Goal: Check status: Check status

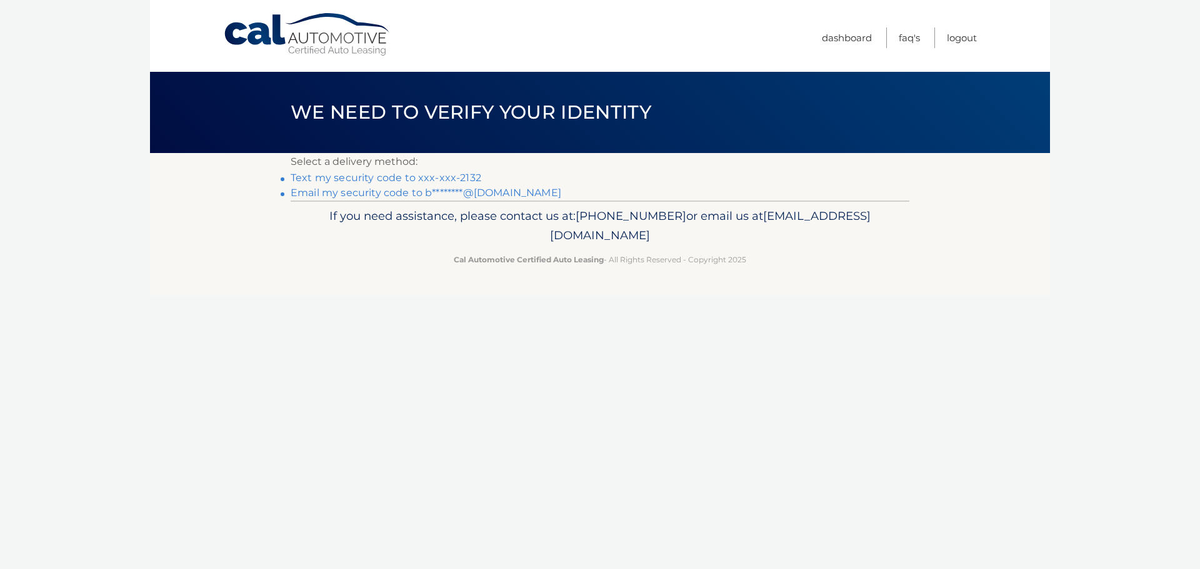
click at [403, 189] on link "Email my security code to b********@gmail.com" at bounding box center [426, 193] width 271 height 12
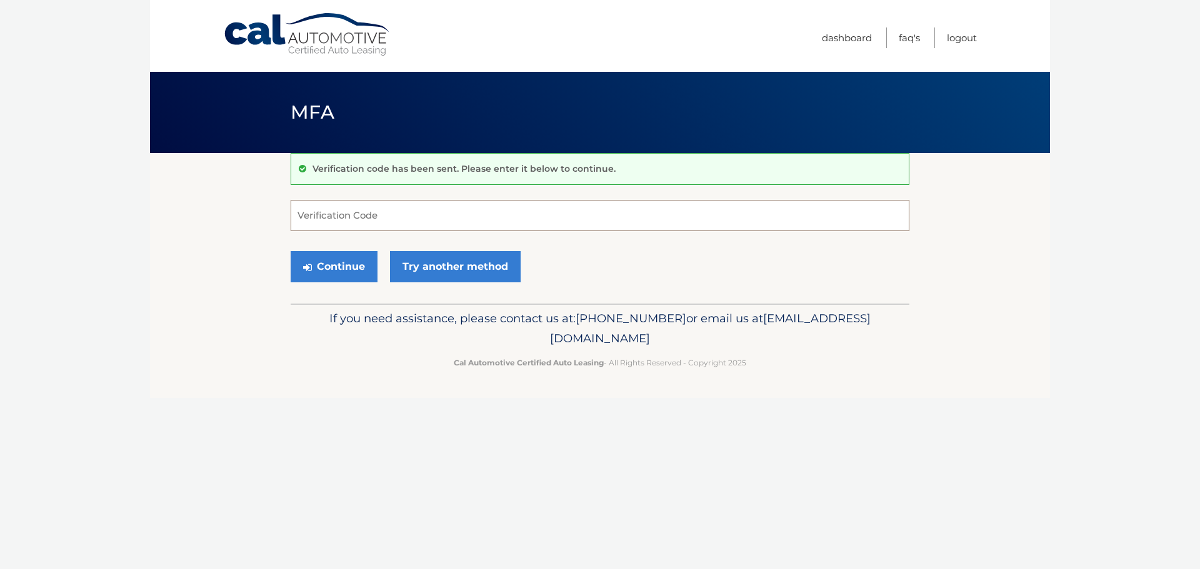
click at [410, 218] on input "Verification Code" at bounding box center [600, 215] width 619 height 31
paste input "796590"
type input "796590"
click at [456, 277] on link "Try another method" at bounding box center [455, 266] width 131 height 31
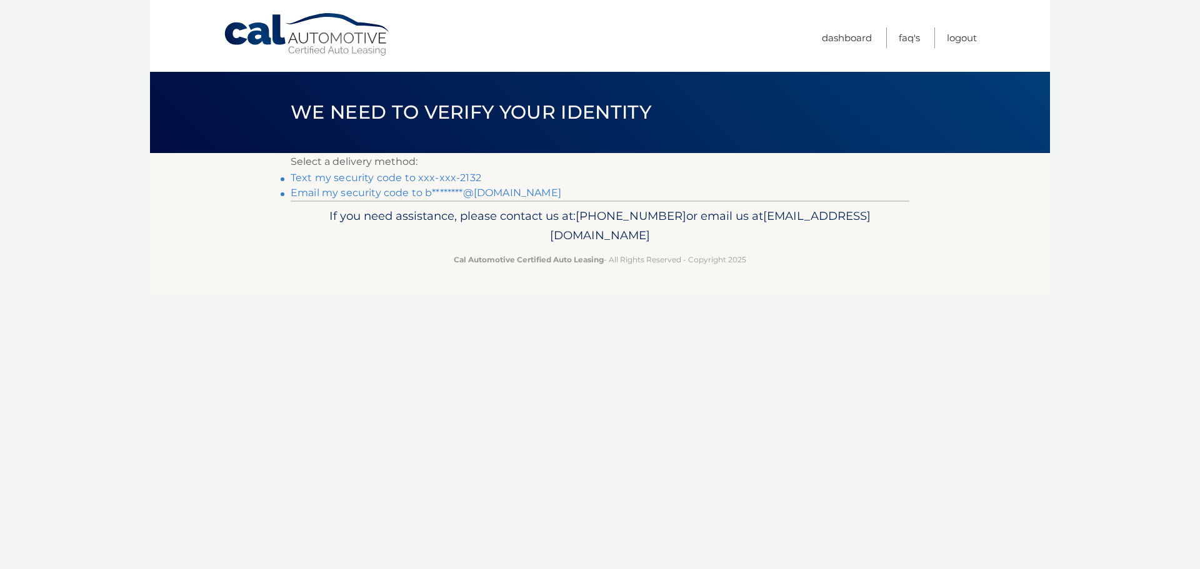
click at [427, 194] on link "Email my security code to b********@gmail.com" at bounding box center [426, 193] width 271 height 12
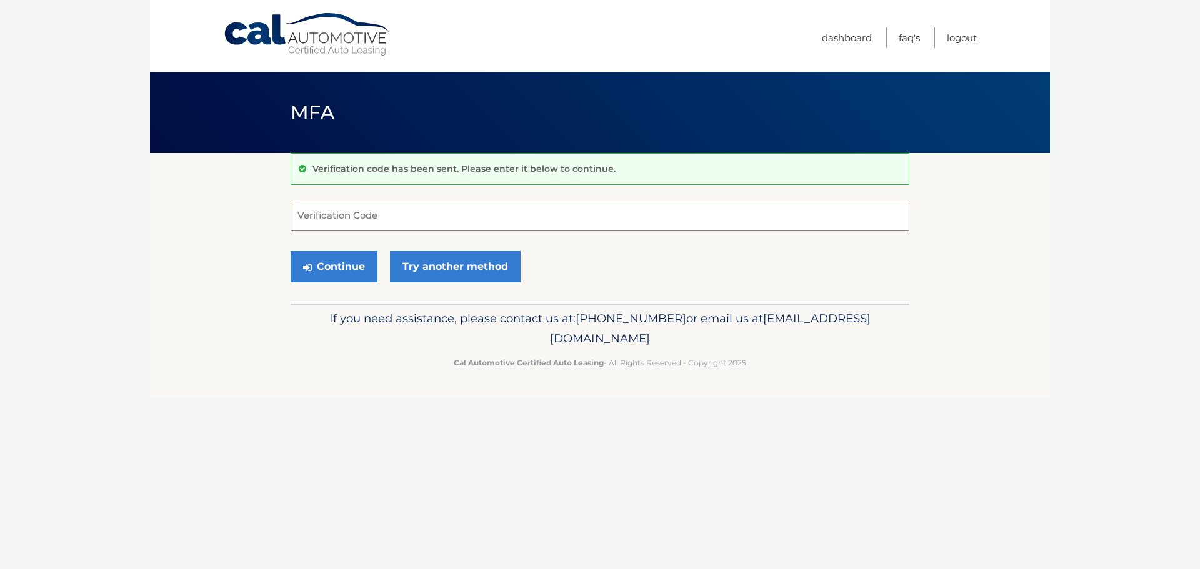
click at [422, 228] on input "Verification Code" at bounding box center [600, 215] width 619 height 31
paste input "646175"
type input "646175"
click at [339, 269] on button "Continue" at bounding box center [334, 266] width 87 height 31
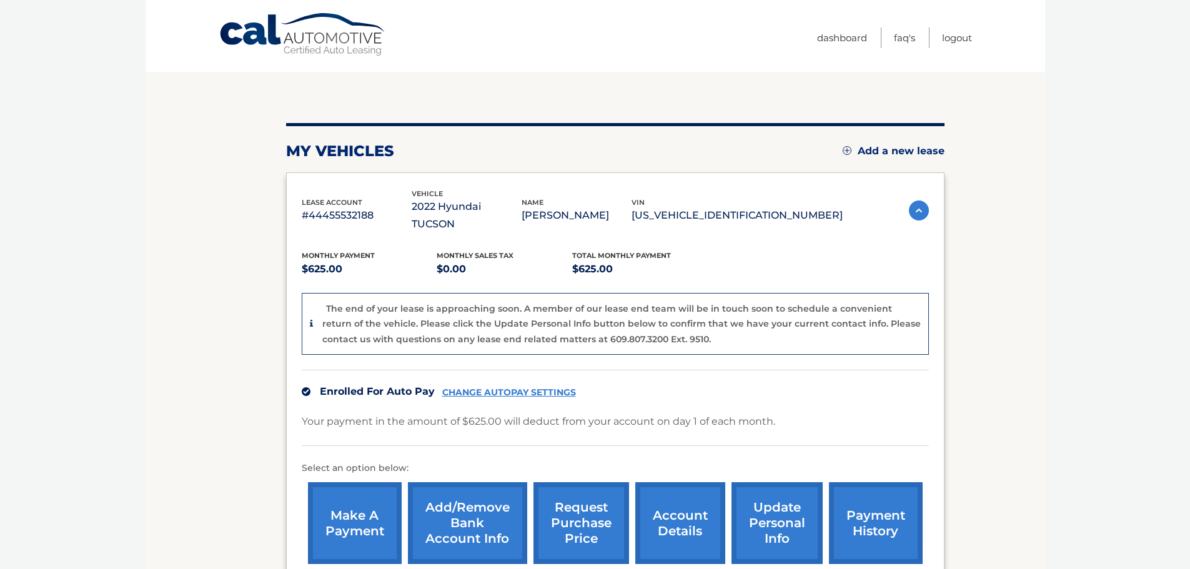
scroll to position [218, 0]
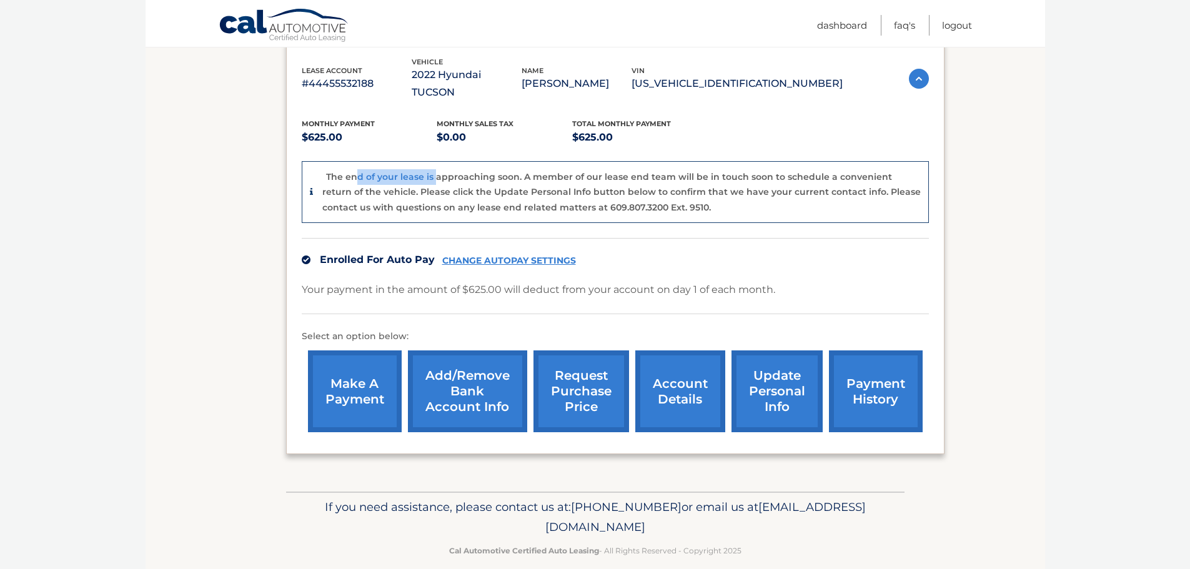
drag, startPoint x: 355, startPoint y: 157, endPoint x: 433, endPoint y: 158, distance: 78.1
click at [433, 171] on p "The end of your lease is approaching soon. A member of our lease end team will …" at bounding box center [621, 192] width 599 height 42
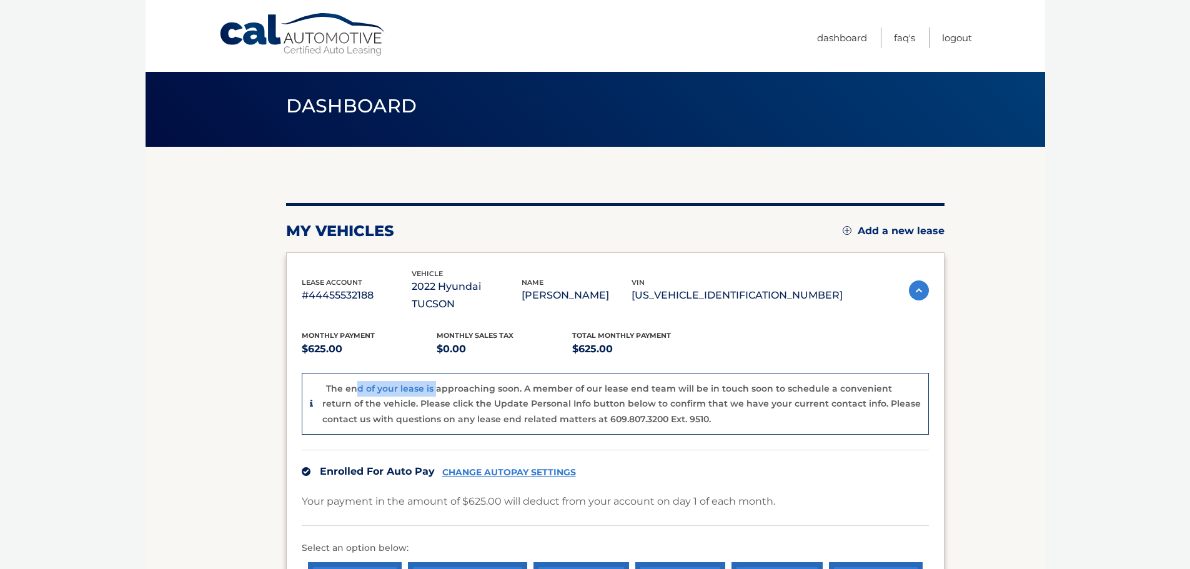
scroll to position [0, 0]
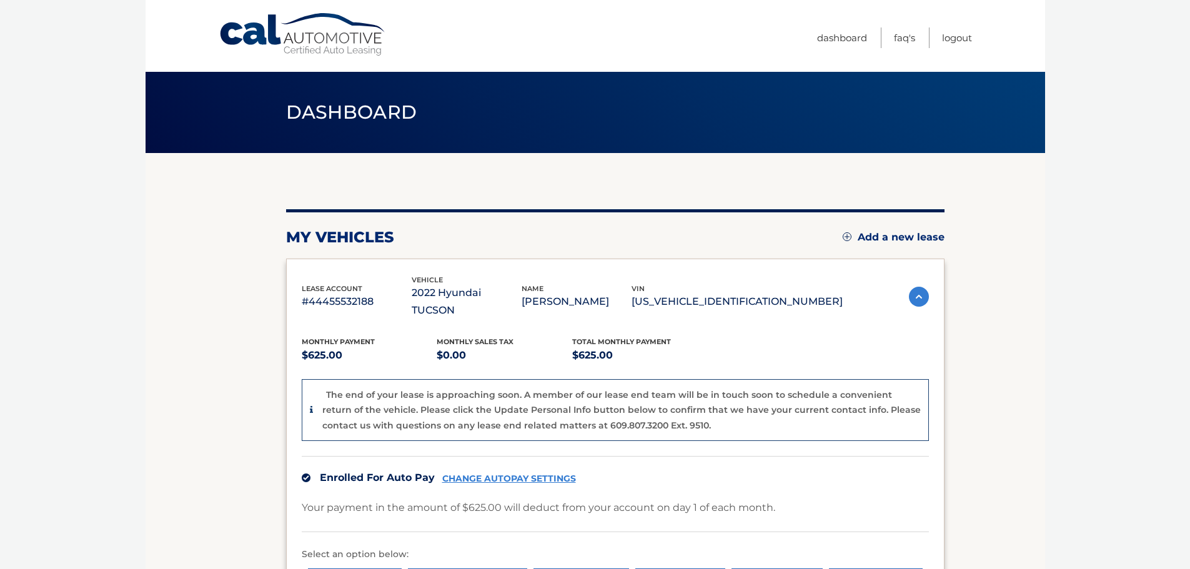
click at [191, 322] on section "my vehicles Add a new lease lease account #44455532188 vehicle 2022 Hyundai TUC…" at bounding box center [596, 431] width 900 height 557
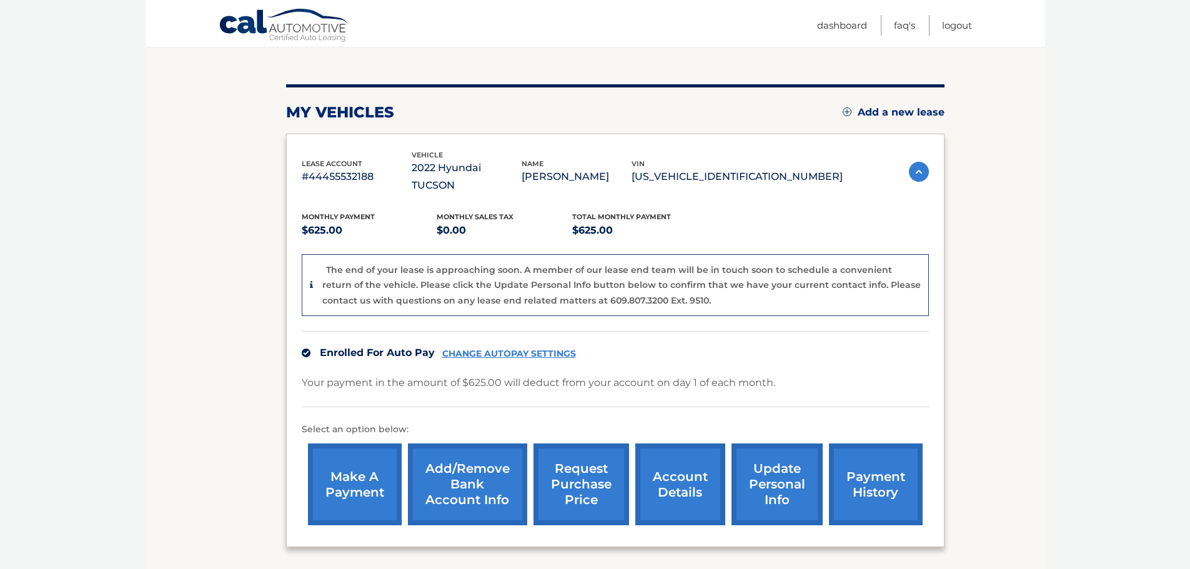
click at [917, 164] on img at bounding box center [919, 172] width 20 height 20
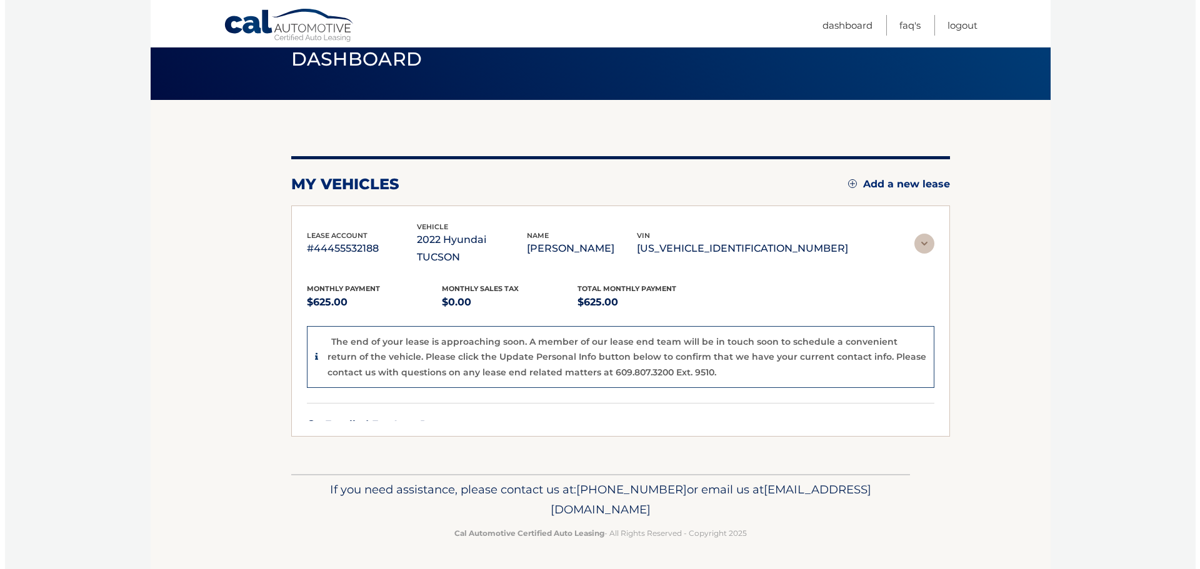
scroll to position [0, 0]
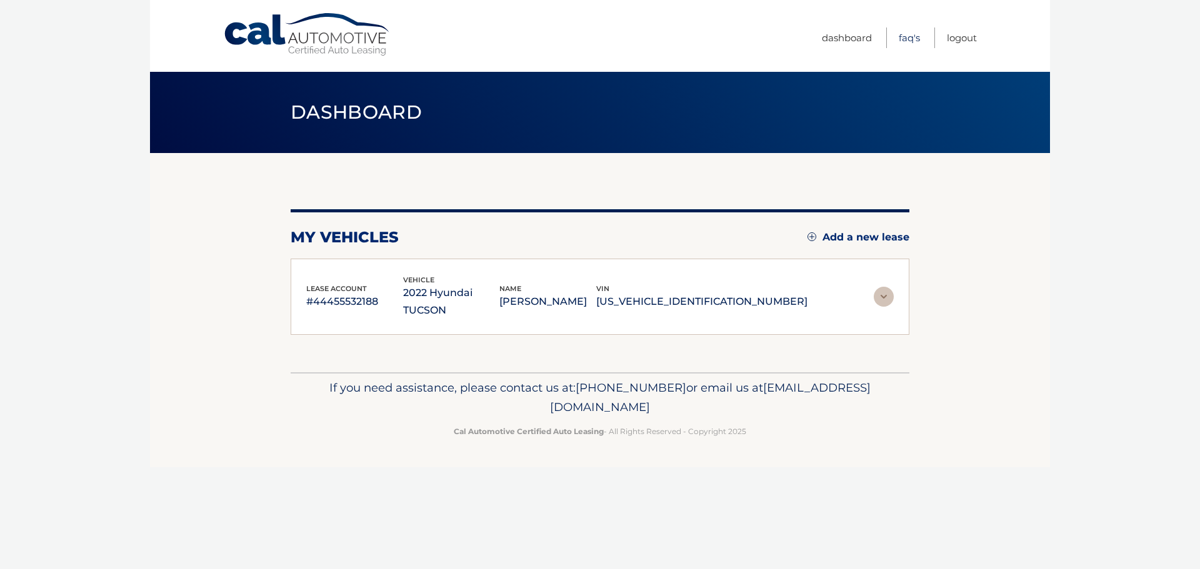
click at [916, 41] on link "FAQ's" at bounding box center [909, 37] width 21 height 21
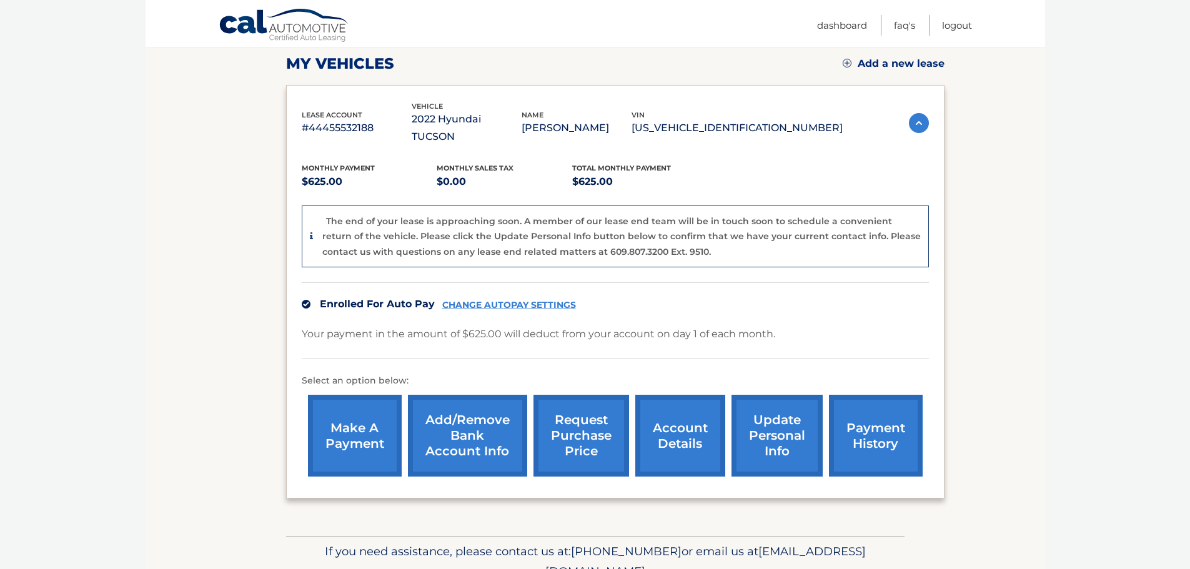
scroll to position [187, 0]
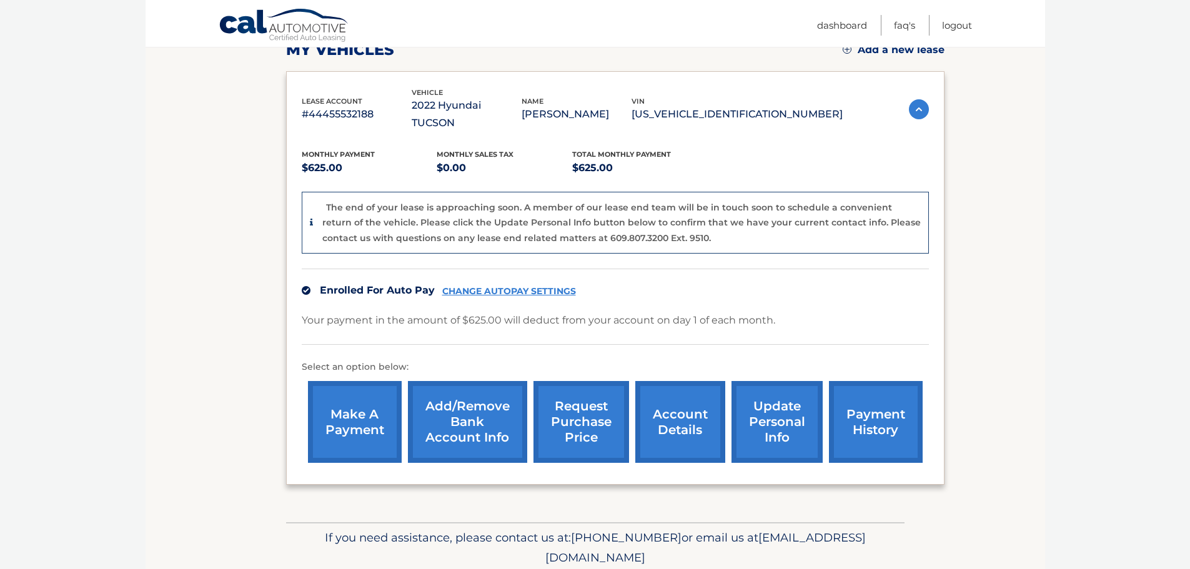
click at [682, 413] on link "account details" at bounding box center [680, 422] width 90 height 82
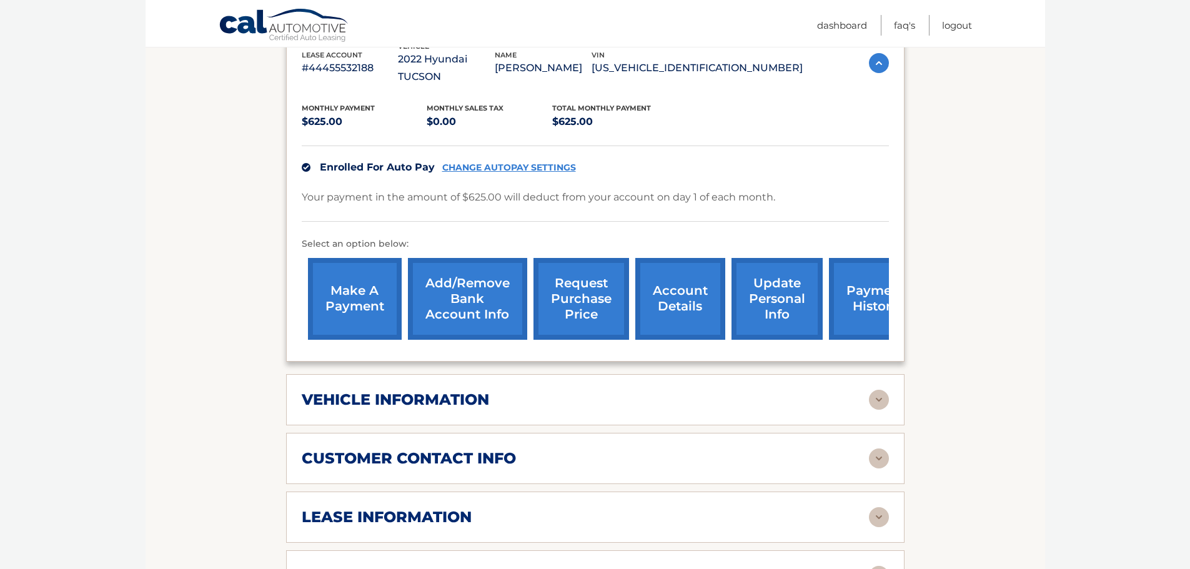
scroll to position [437, 0]
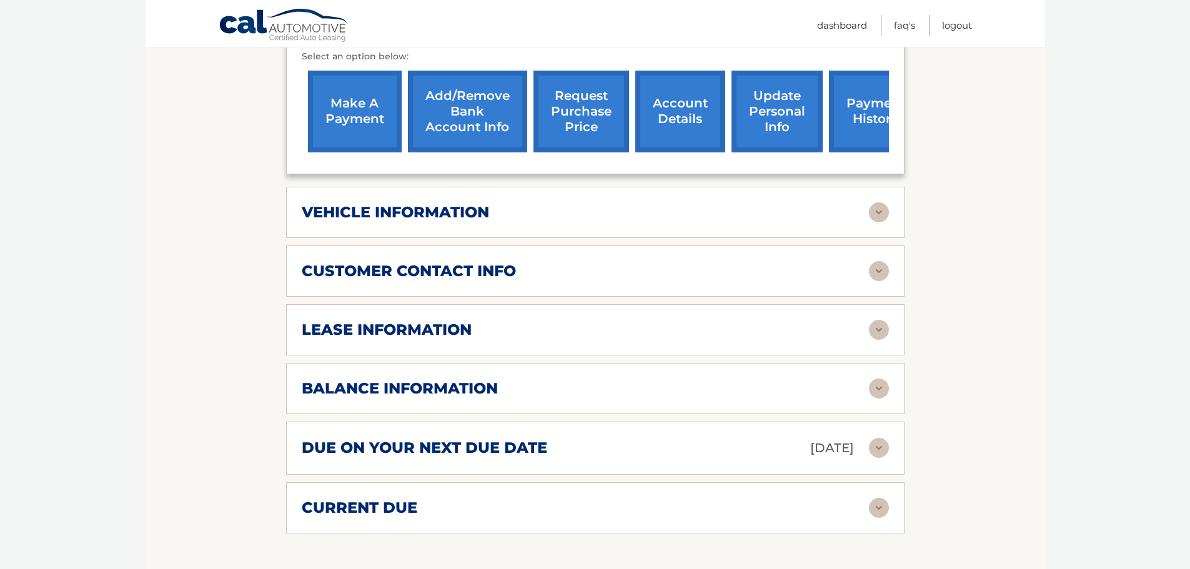
click at [610, 262] on div "customer contact info" at bounding box center [585, 271] width 567 height 19
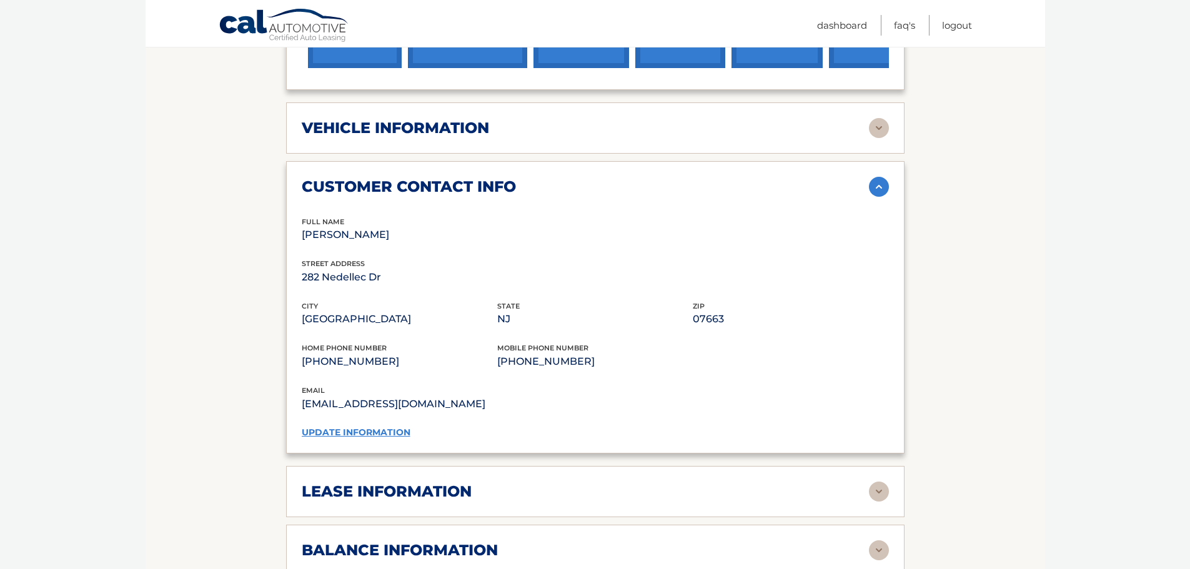
scroll to position [687, 0]
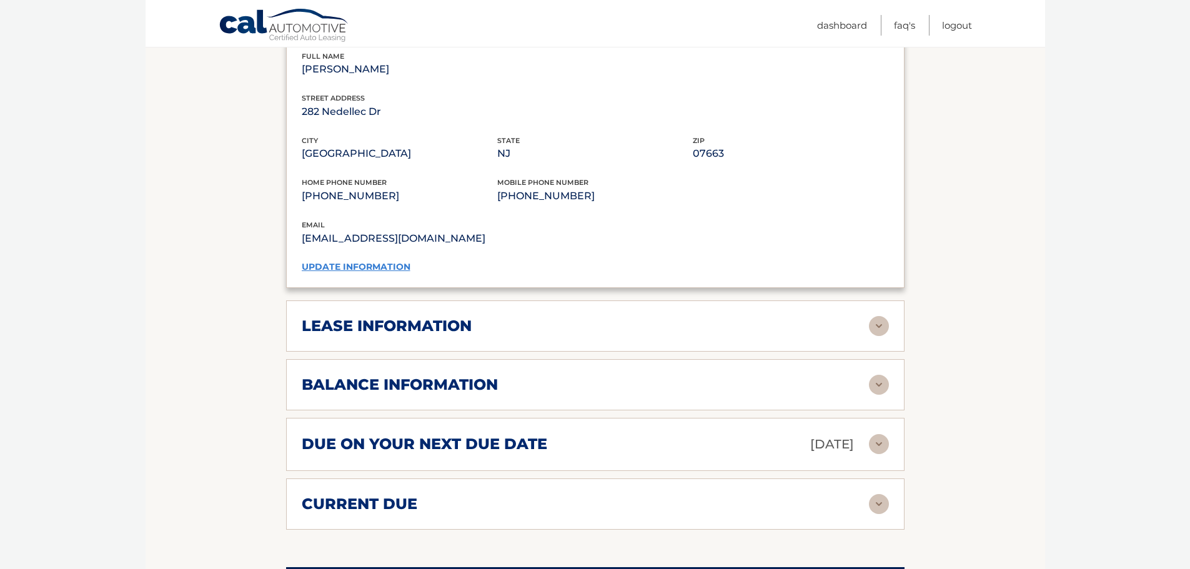
click at [501, 317] on div "lease information" at bounding box center [585, 326] width 567 height 19
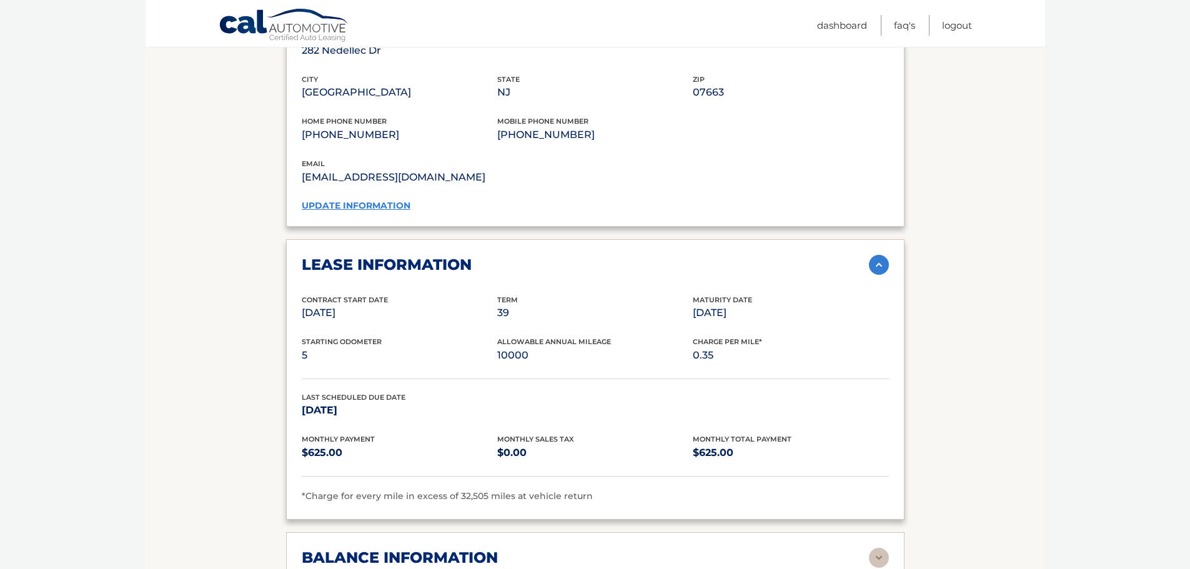
scroll to position [937, 0]
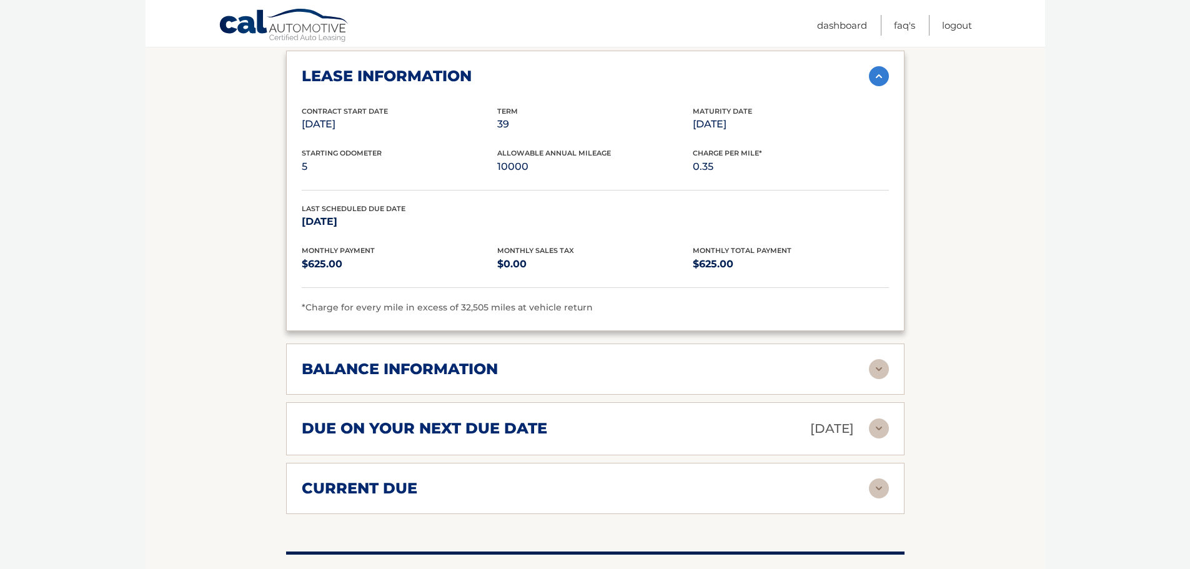
click at [434, 360] on h2 "balance information" at bounding box center [400, 369] width 196 height 19
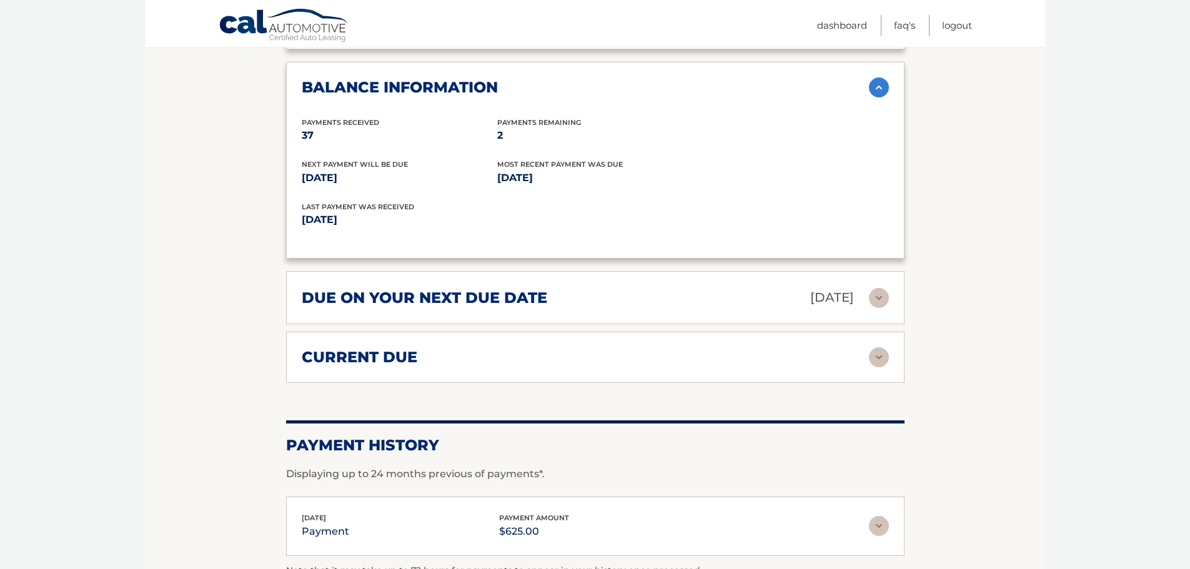
scroll to position [1250, 0]
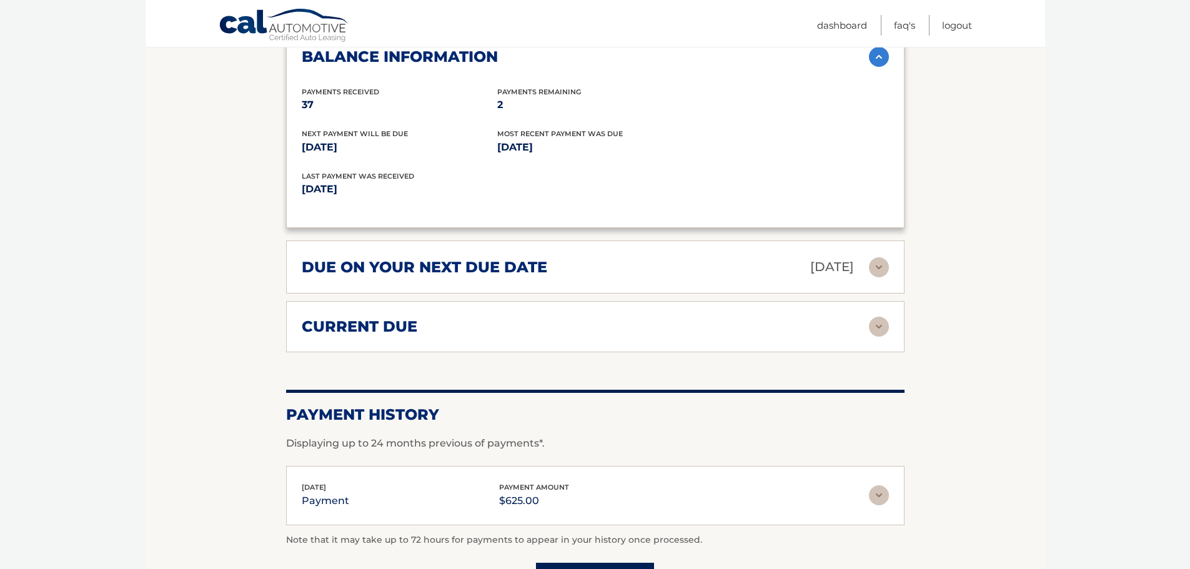
click at [454, 258] on h2 "due on your next due date" at bounding box center [425, 267] width 246 height 19
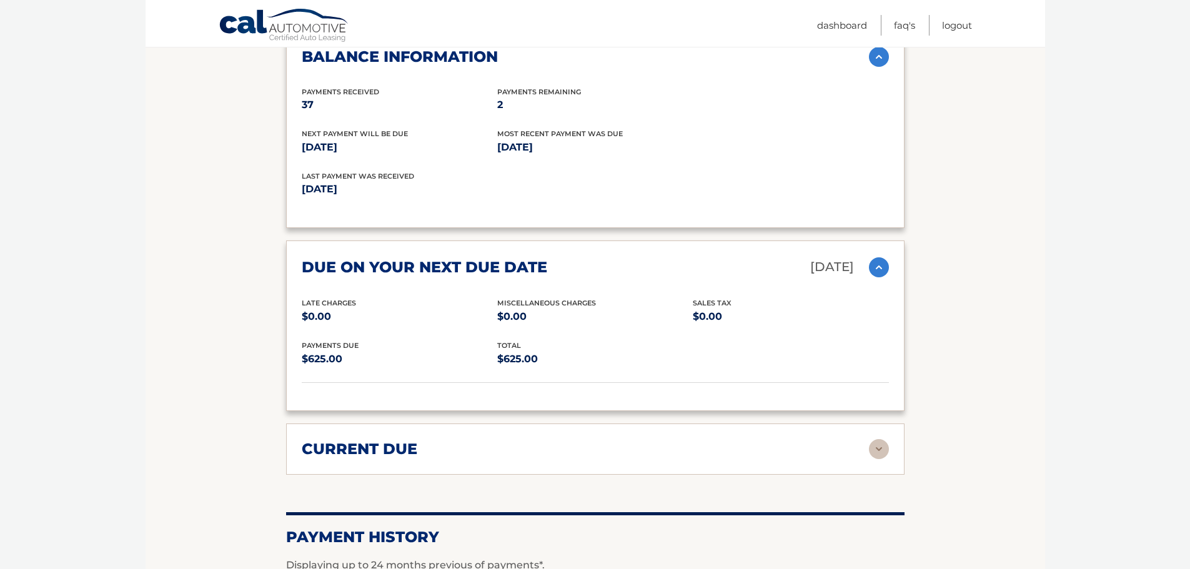
click at [391, 440] on h2 "current due" at bounding box center [360, 449] width 116 height 19
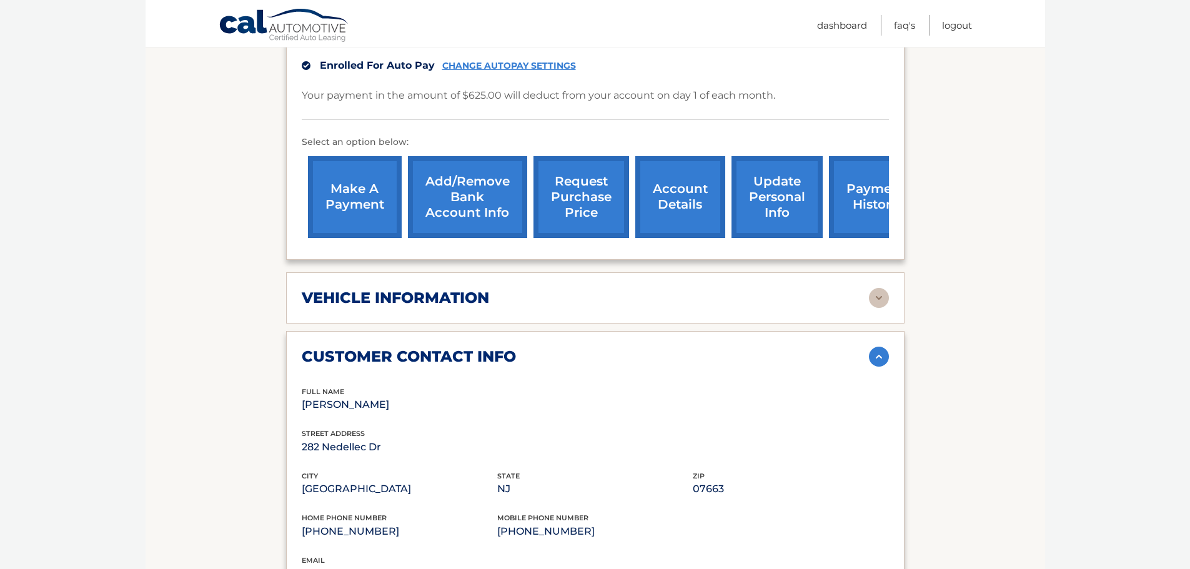
scroll to position [187, 0]
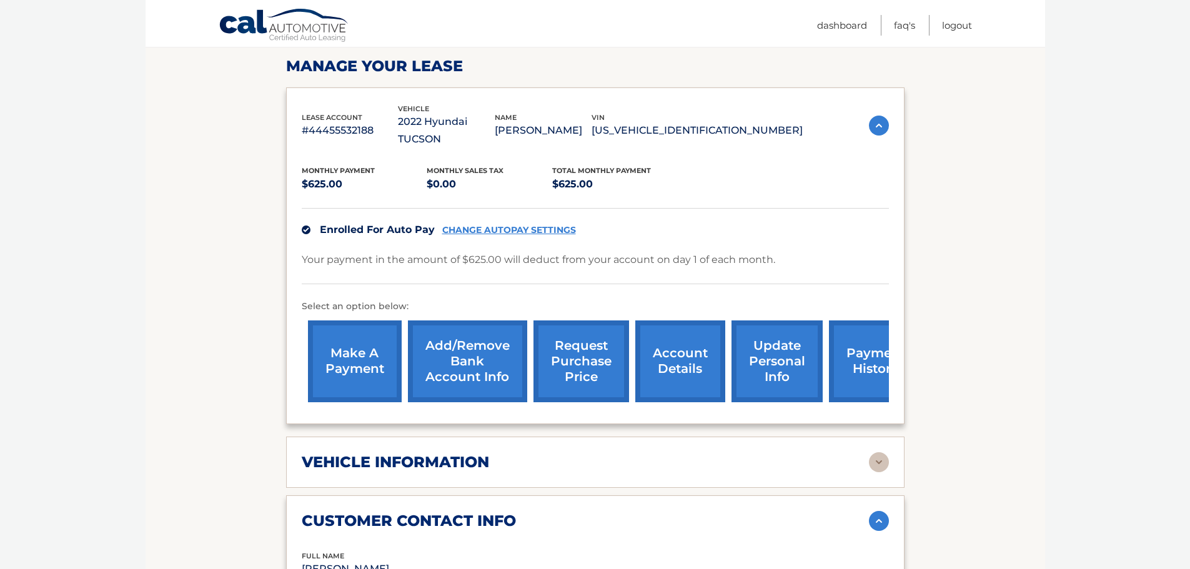
click at [447, 462] on div "vehicle information vehicle Year 2022 vehicle make Hyundai vehicle model TUCSON…" at bounding box center [595, 462] width 619 height 51
click at [585, 453] on div "vehicle information" at bounding box center [585, 462] width 567 height 19
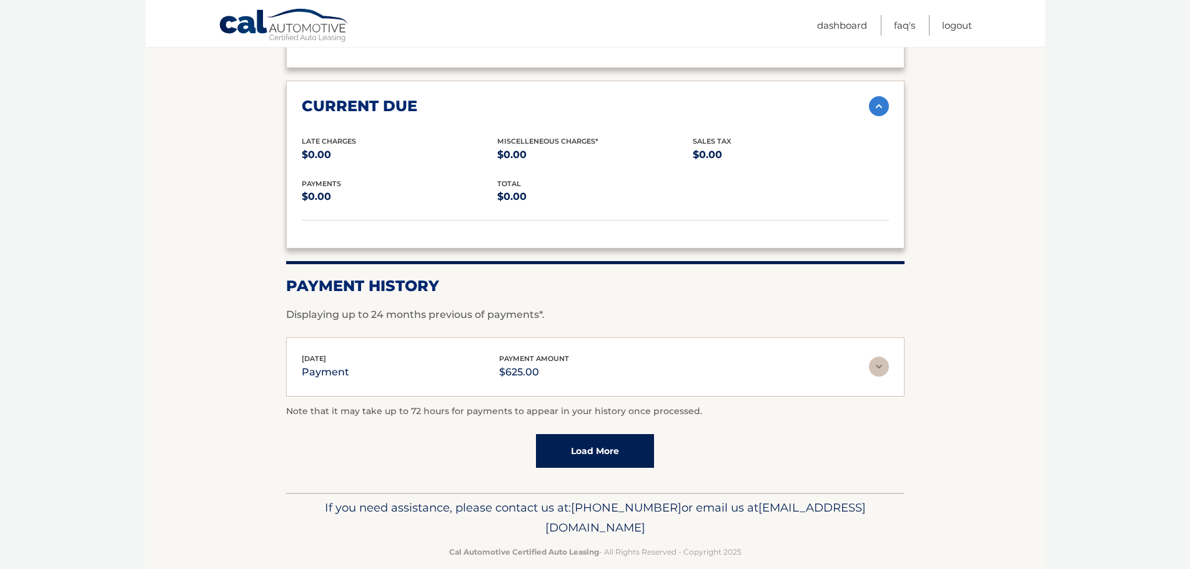
scroll to position [1894, 0]
click at [586, 434] on link "Load More" at bounding box center [595, 451] width 118 height 34
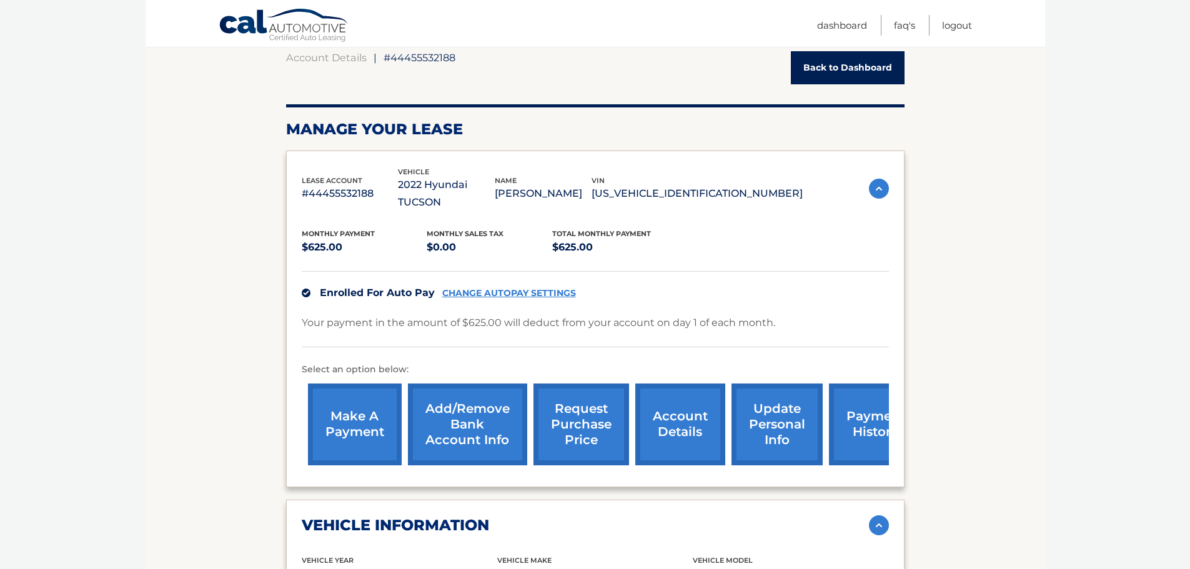
scroll to position [0, 0]
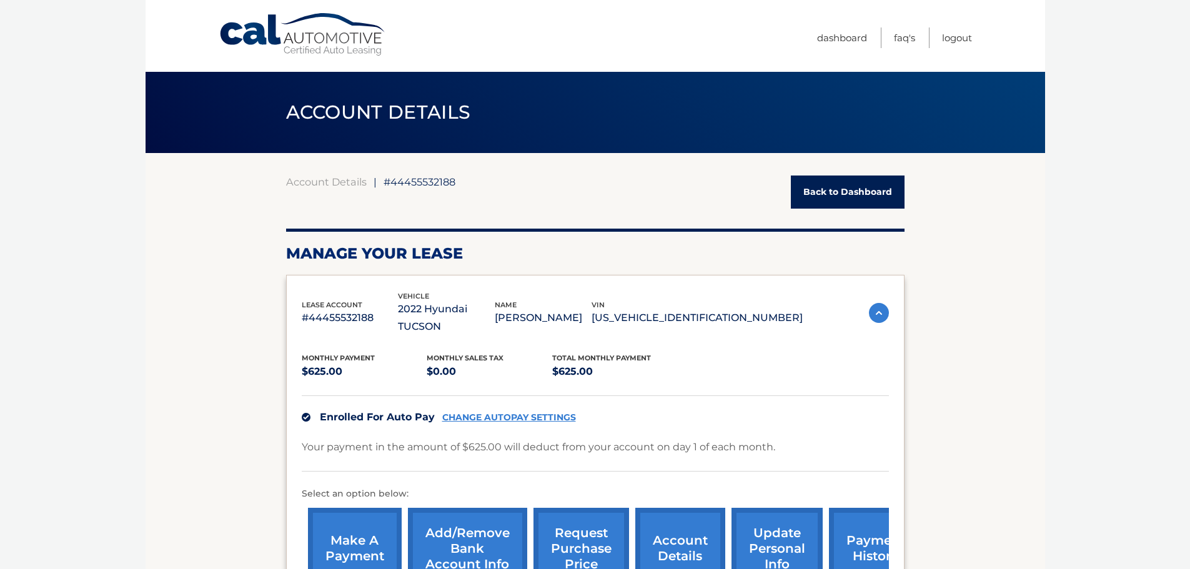
click at [840, 188] on link "Back to Dashboard" at bounding box center [848, 192] width 114 height 33
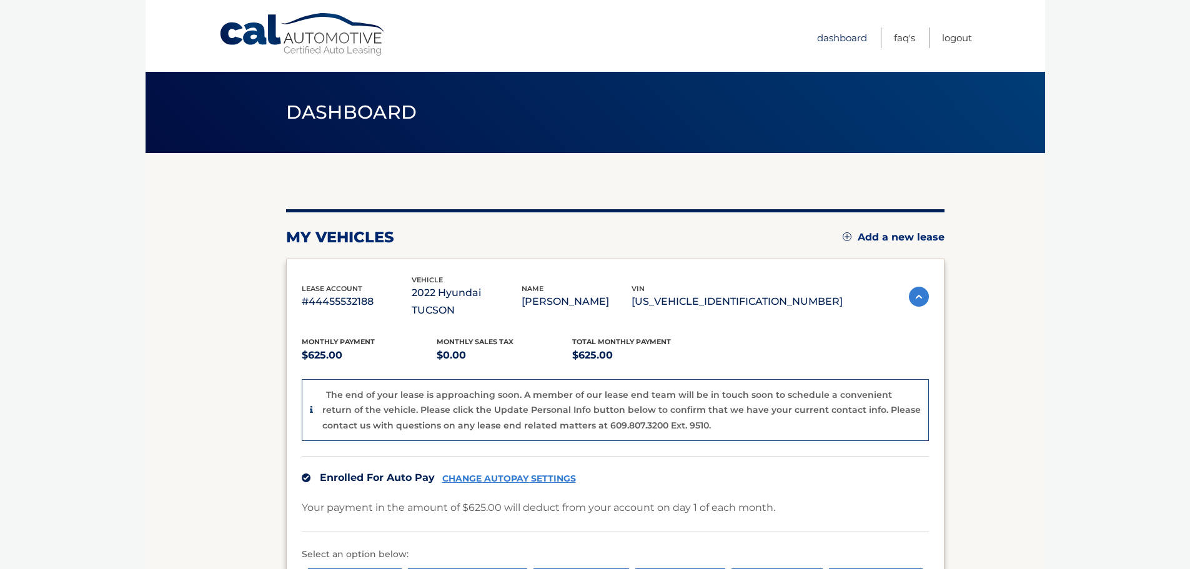
click at [850, 40] on link "Dashboard" at bounding box center [842, 37] width 50 height 21
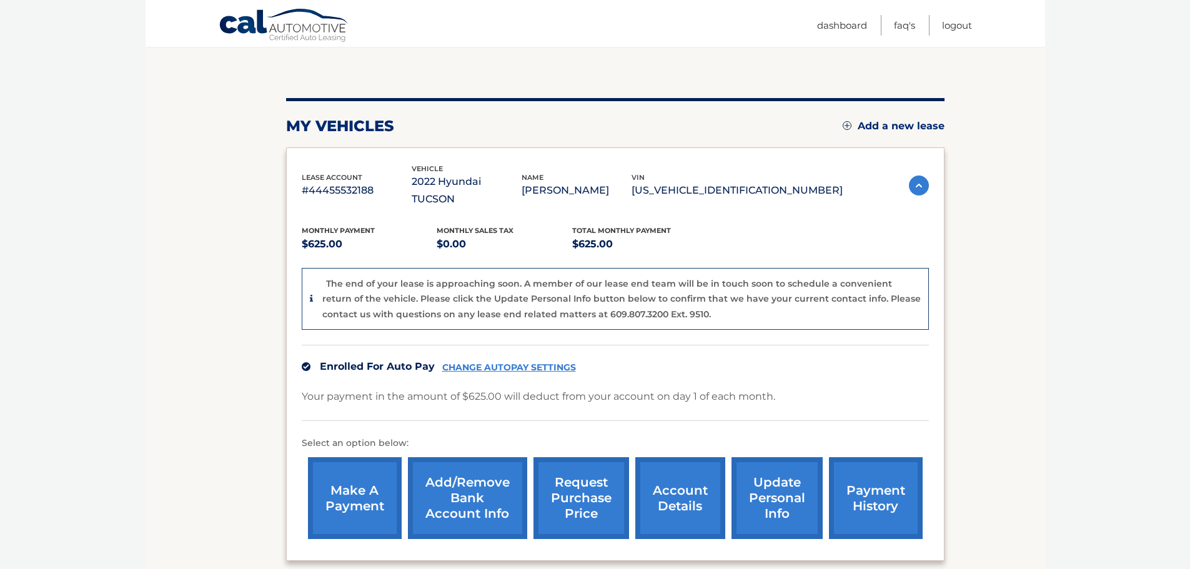
scroll to position [125, 0]
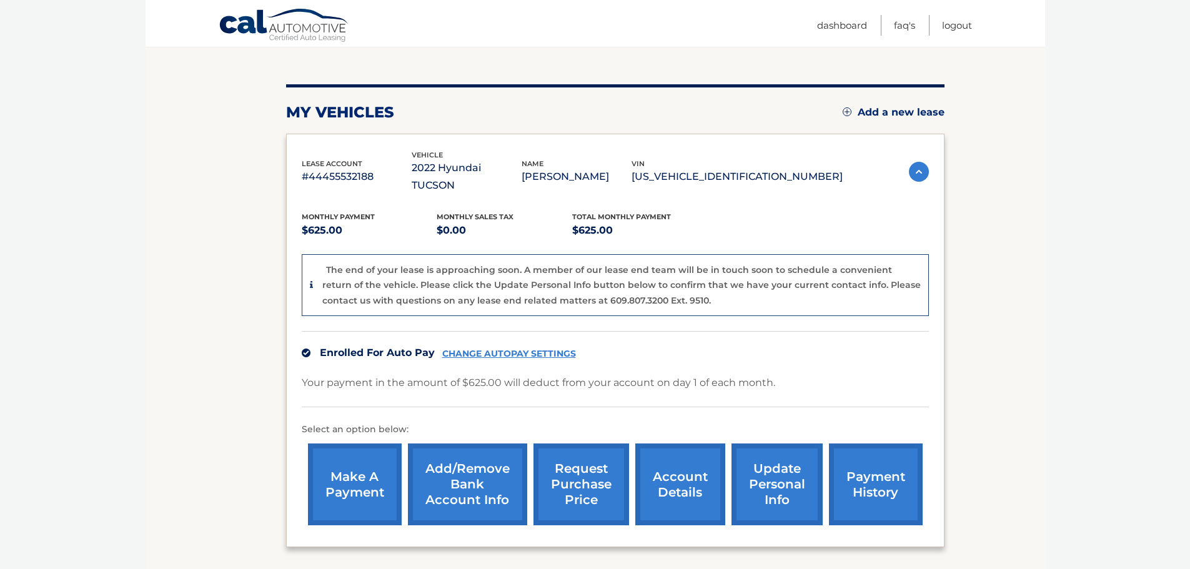
click at [682, 467] on link "account details" at bounding box center [680, 485] width 90 height 82
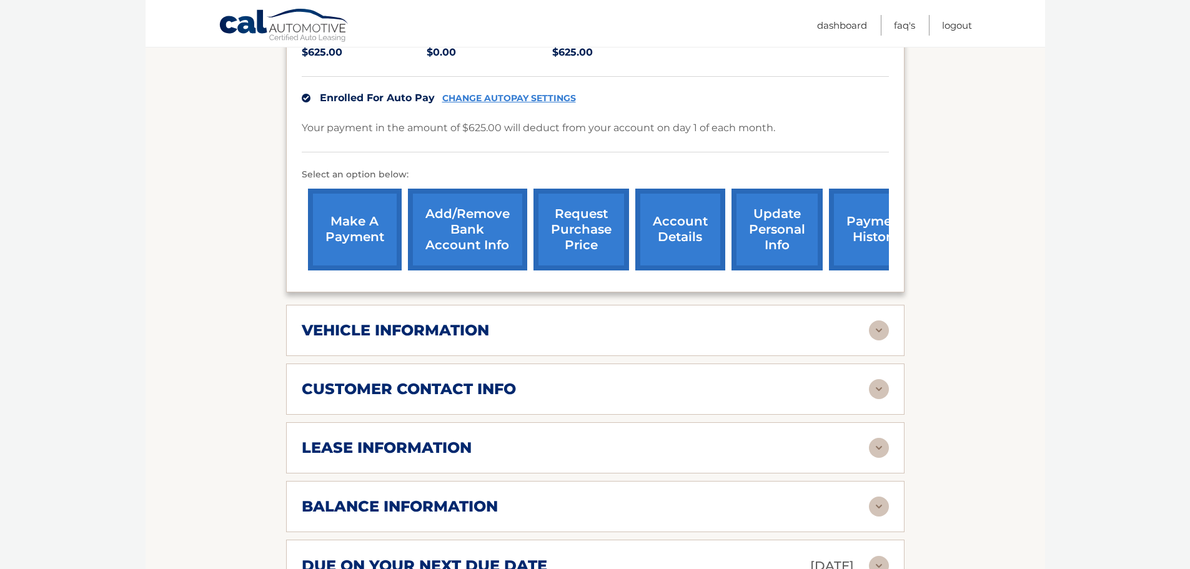
scroll to position [375, 0]
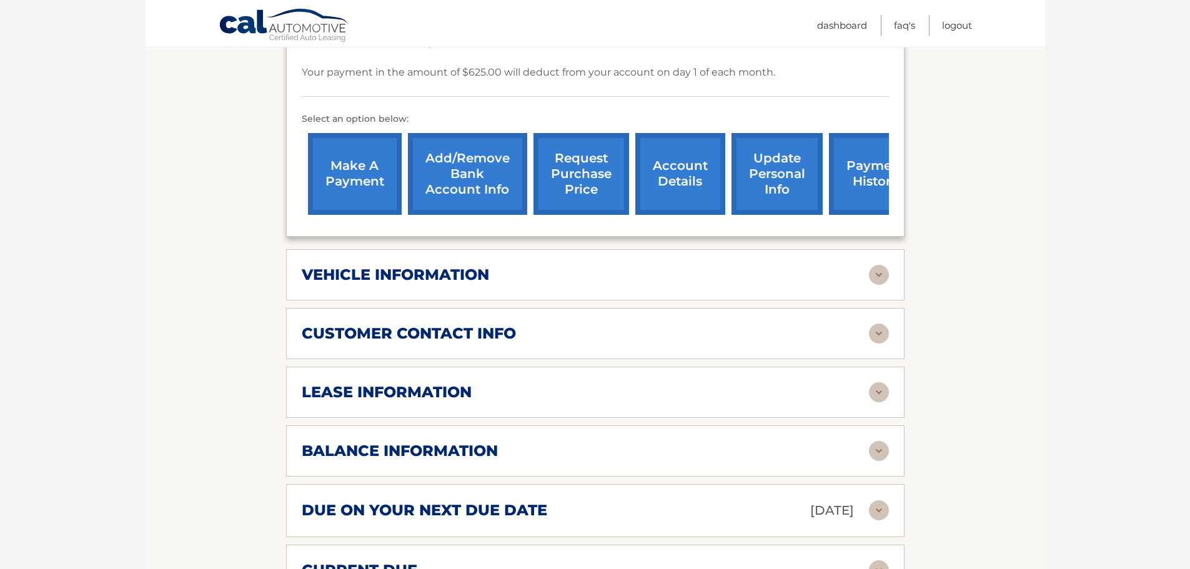
click at [378, 383] on h2 "lease information" at bounding box center [387, 392] width 170 height 19
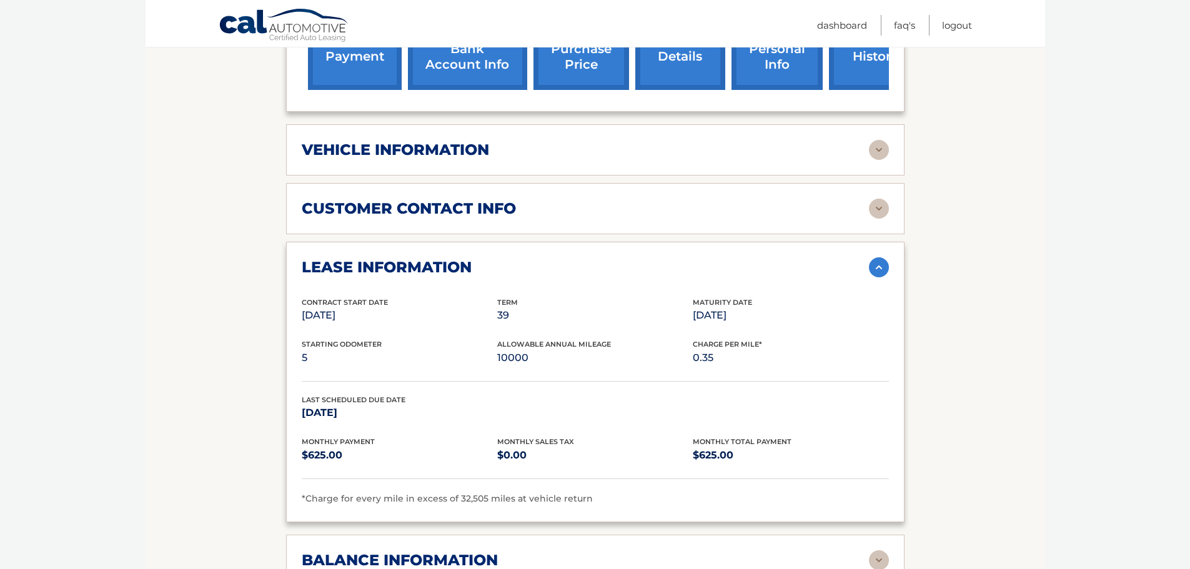
scroll to position [125, 0]
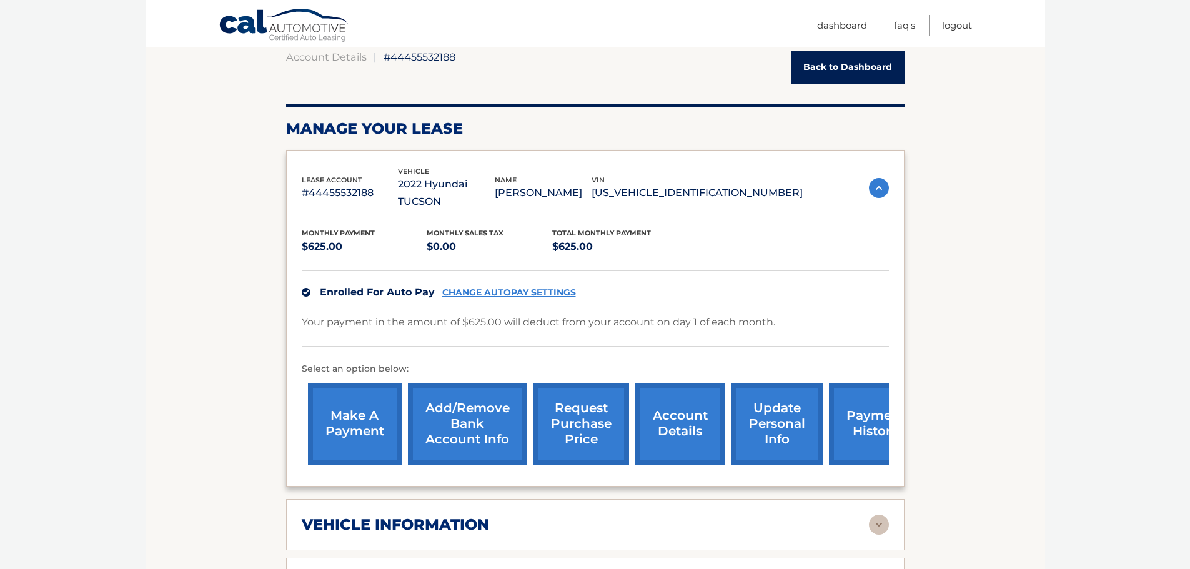
click at [891, 17] on li "FAQ's" at bounding box center [898, 25] width 34 height 21
click at [894, 19] on link "FAQ's" at bounding box center [904, 25] width 21 height 21
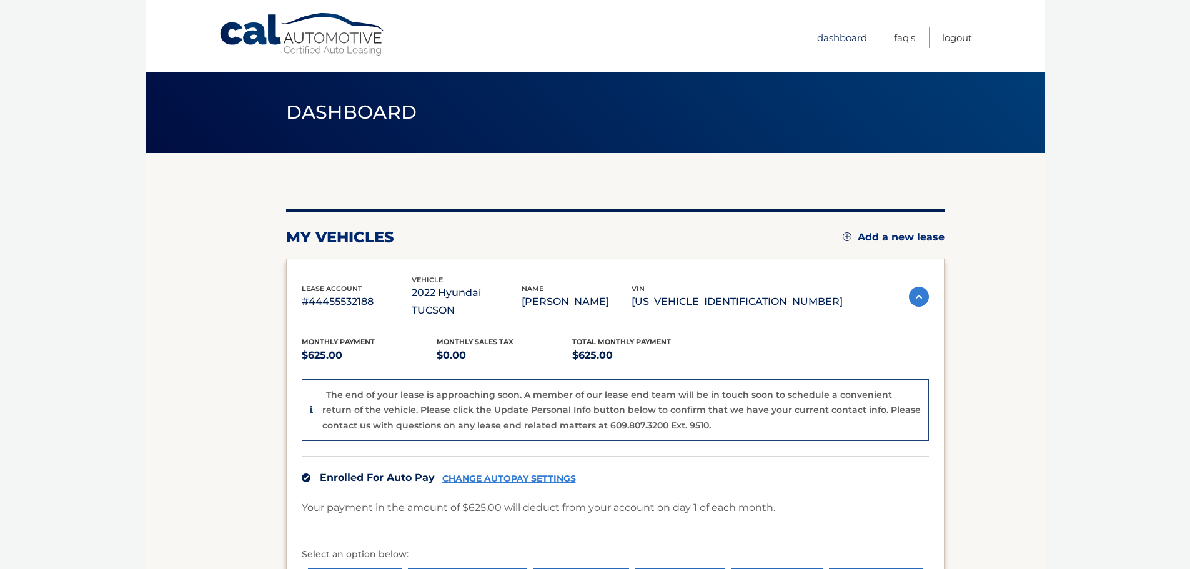
click at [839, 33] on link "Dashboard" at bounding box center [842, 37] width 50 height 21
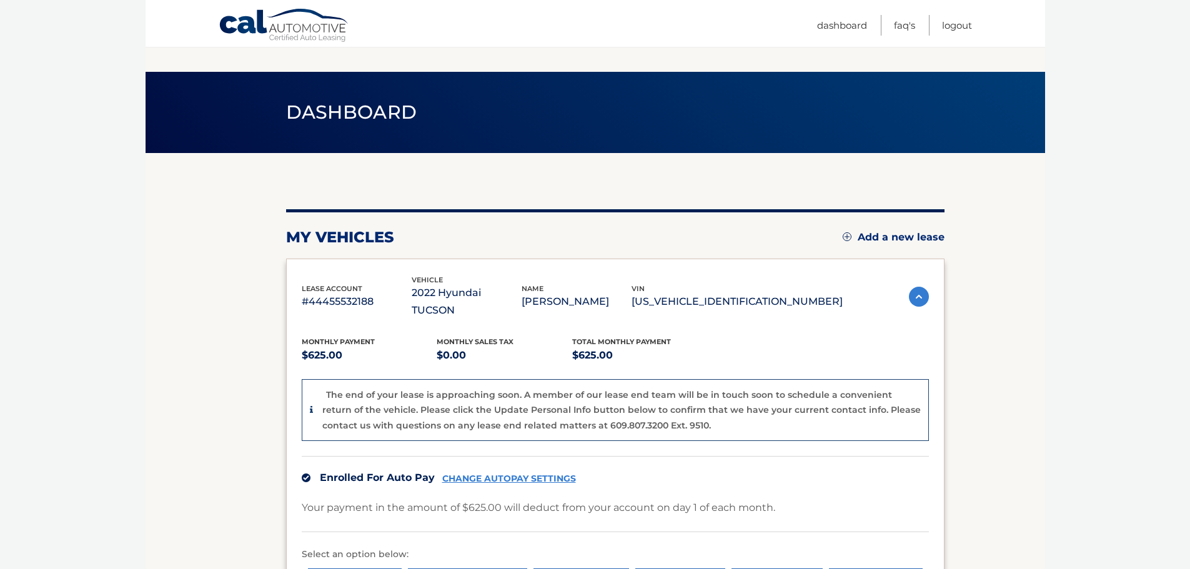
scroll to position [218, 0]
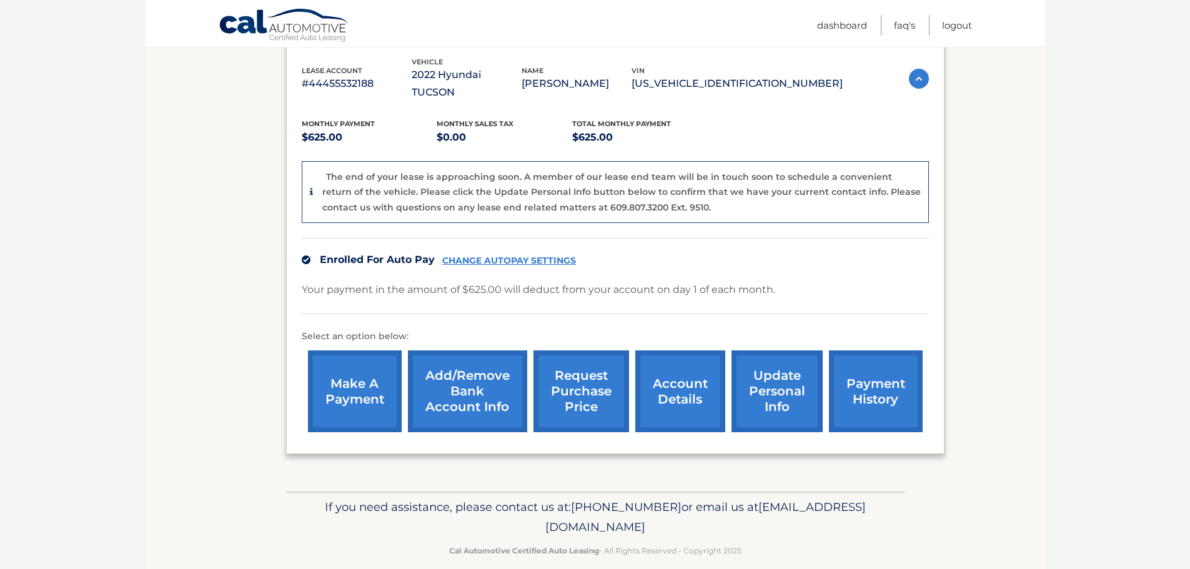
click at [499, 389] on link "Add/Remove bank account info" at bounding box center [467, 392] width 119 height 82
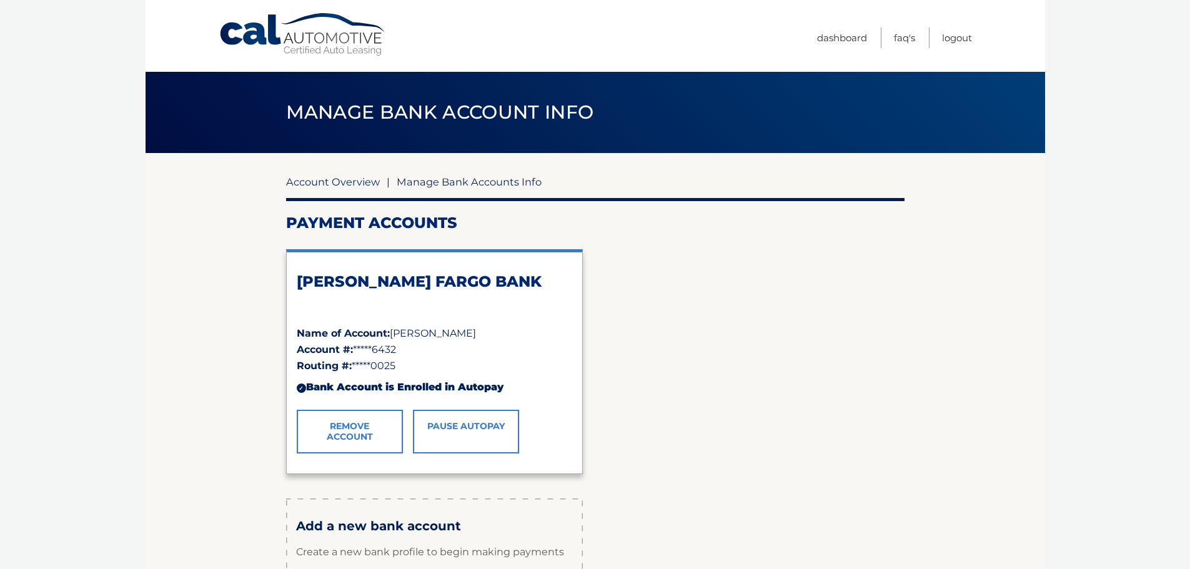
click at [346, 184] on link "Account Overview" at bounding box center [333, 182] width 94 height 12
